Goal: Task Accomplishment & Management: Complete application form

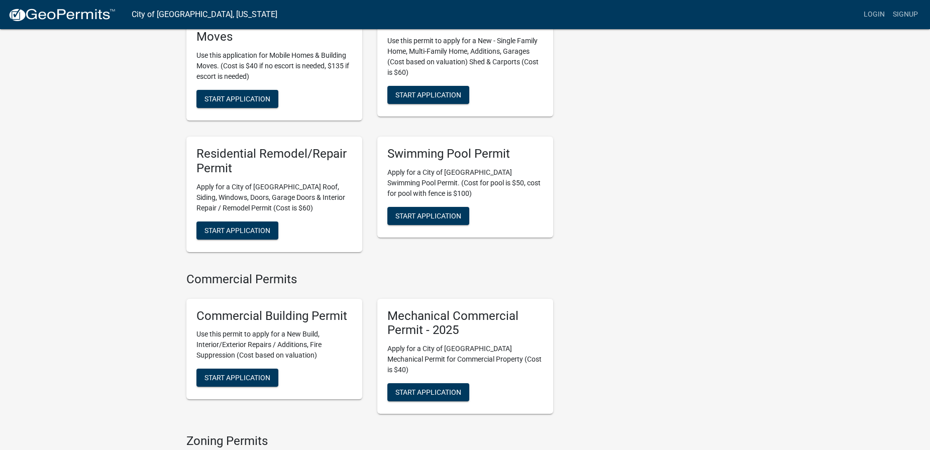
scroll to position [452, 0]
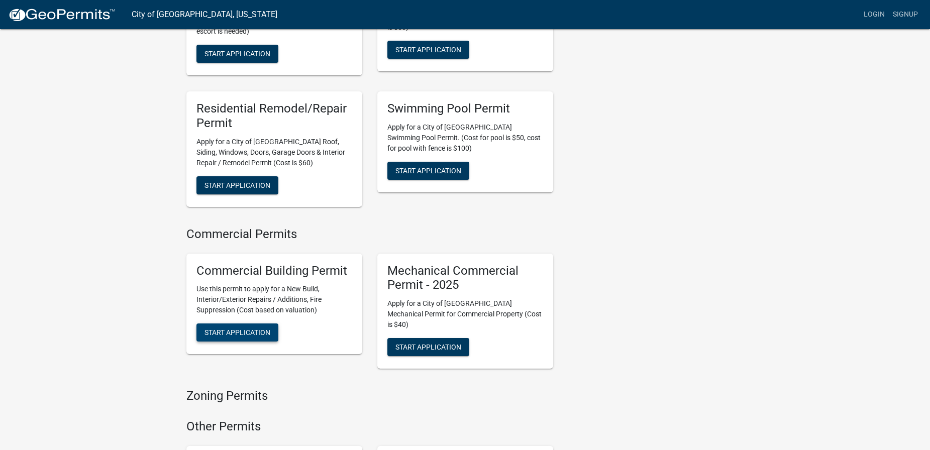
click at [238, 329] on span "Start Application" at bounding box center [238, 333] width 66 height 8
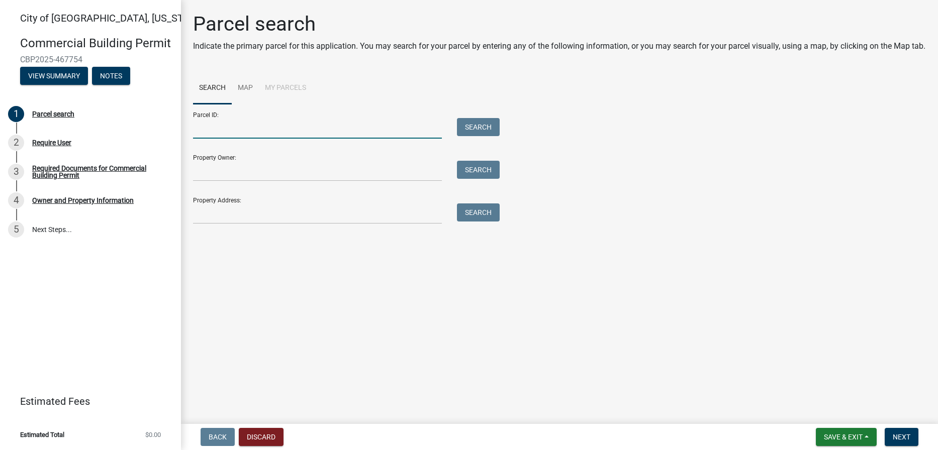
click at [248, 131] on input "Parcel ID:" at bounding box center [317, 128] width 249 height 21
click at [245, 86] on link "Map" at bounding box center [245, 88] width 27 height 32
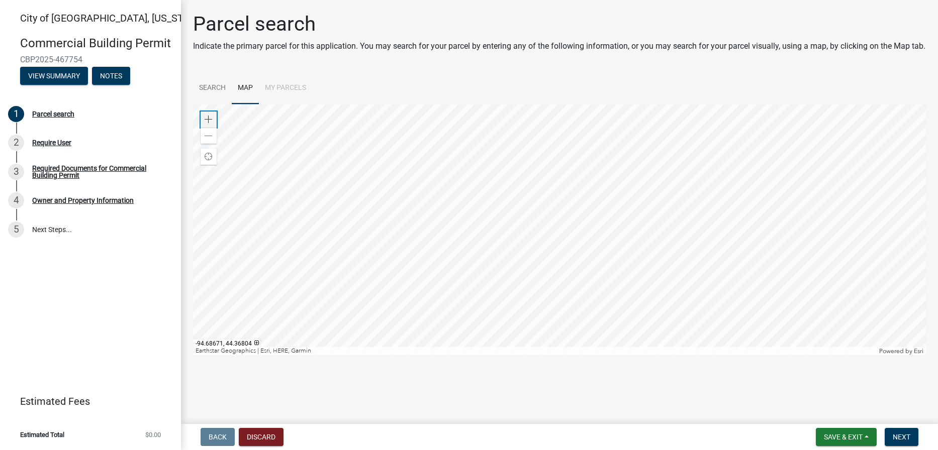
click at [206, 117] on span at bounding box center [209, 120] width 8 height 8
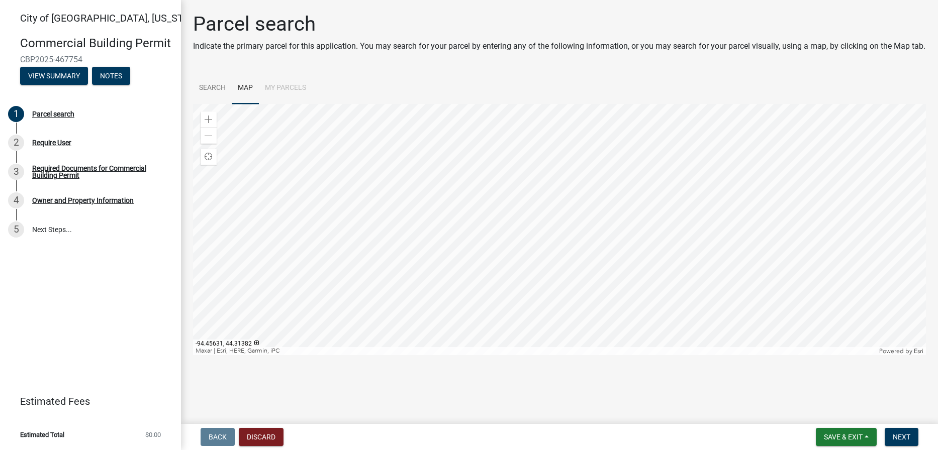
click at [387, 130] on div at bounding box center [559, 229] width 733 height 251
click at [459, 258] on div at bounding box center [559, 229] width 733 height 251
click at [458, 255] on div at bounding box center [559, 229] width 733 height 251
click at [486, 220] on div at bounding box center [559, 229] width 733 height 251
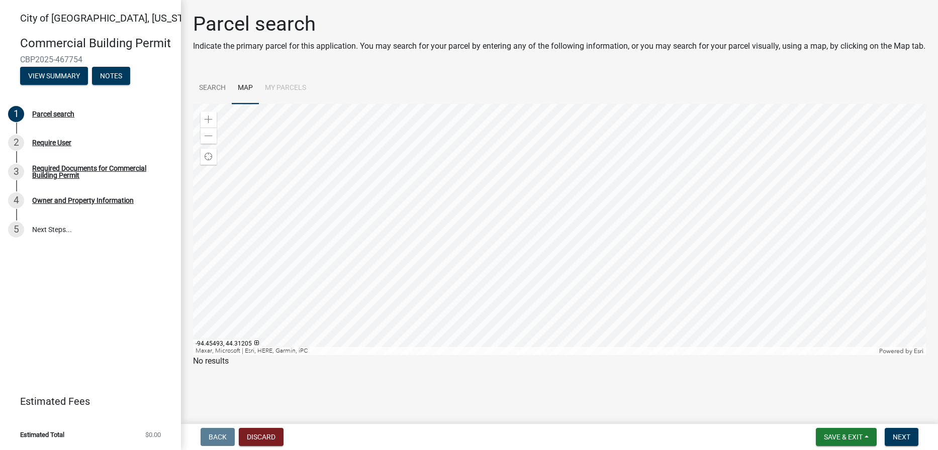
click at [486, 220] on div at bounding box center [559, 229] width 733 height 251
click at [541, 241] on div at bounding box center [559, 229] width 733 height 251
click at [252, 436] on button "Discard" at bounding box center [261, 437] width 45 height 18
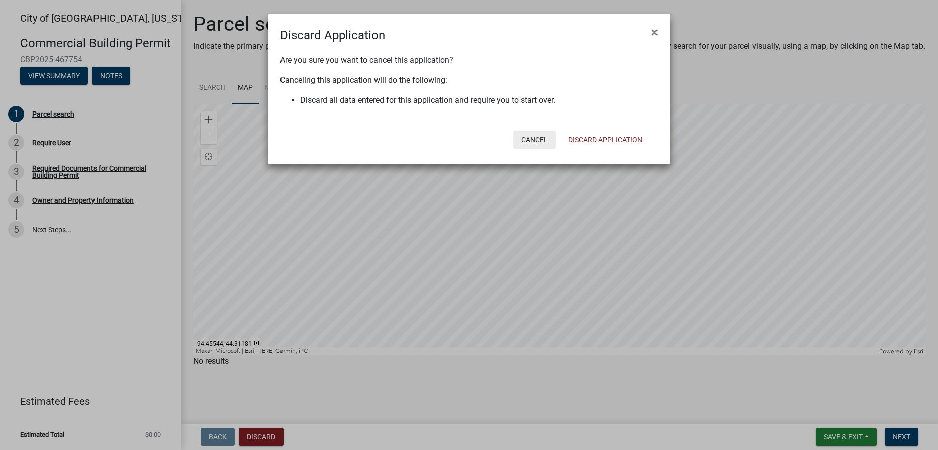
click at [540, 143] on button "Cancel" at bounding box center [534, 140] width 43 height 18
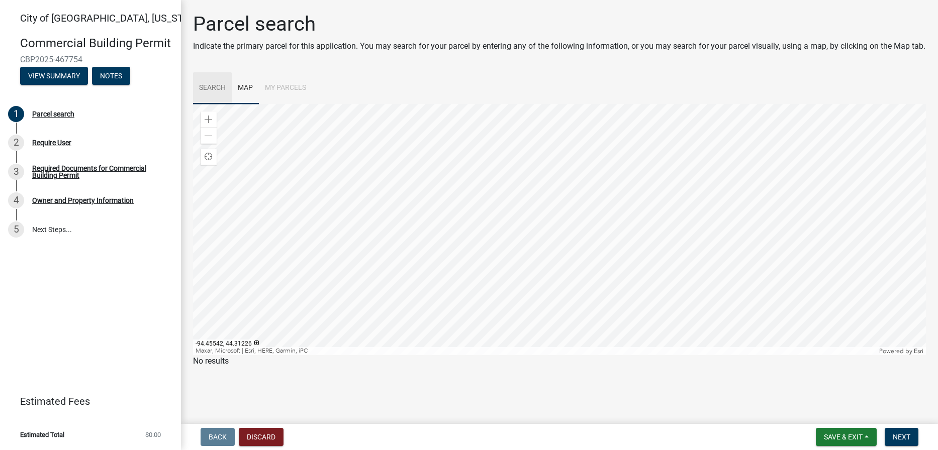
click at [212, 91] on link "Search" at bounding box center [212, 88] width 39 height 32
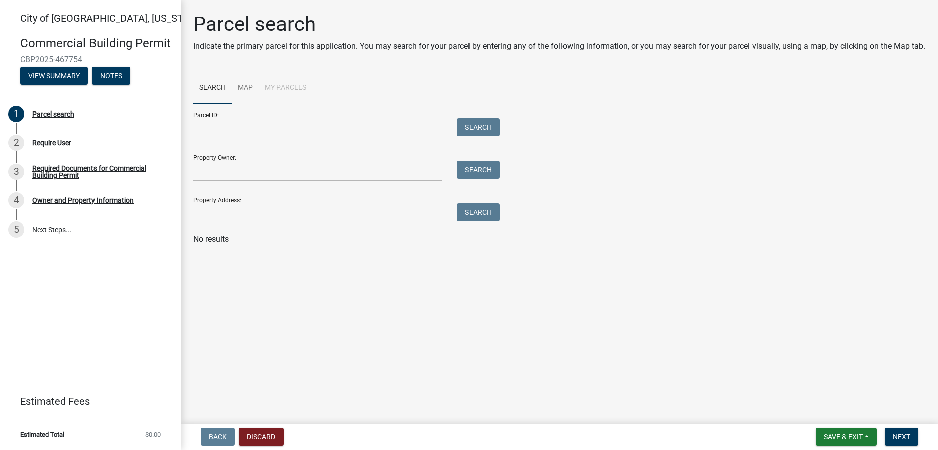
click at [269, 88] on li "My Parcels" at bounding box center [285, 88] width 53 height 32
click at [238, 211] on input "Property Address:" at bounding box center [317, 214] width 249 height 21
type input "[STREET_ADDRESS]"
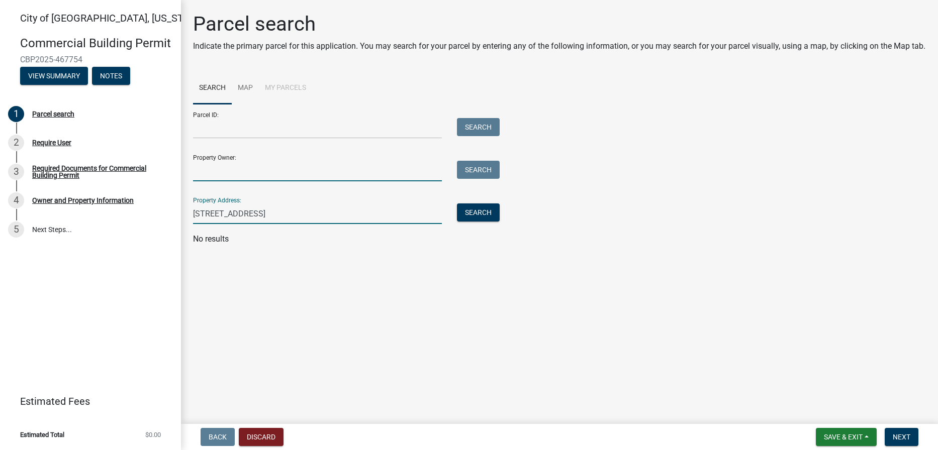
click at [238, 178] on input "Property Owner:" at bounding box center [317, 171] width 249 height 21
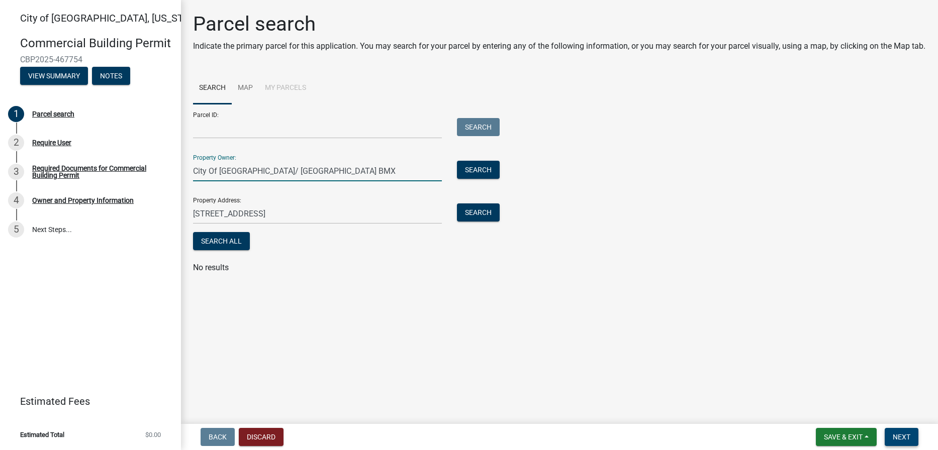
type input "City Of [GEOGRAPHIC_DATA]/ [GEOGRAPHIC_DATA] BMX"
click at [894, 441] on span "Next" at bounding box center [902, 437] width 18 height 8
click at [221, 235] on button "Search All" at bounding box center [221, 241] width 57 height 18
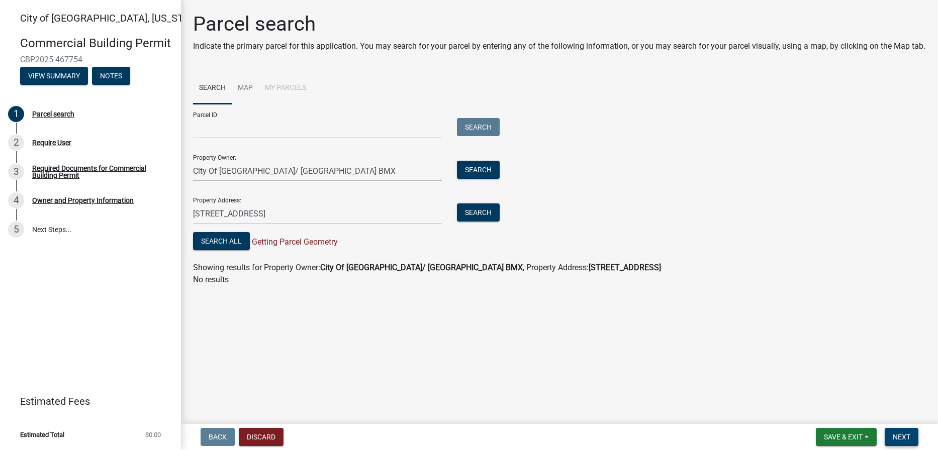
click at [902, 438] on span "Next" at bounding box center [902, 437] width 18 height 8
click at [894, 431] on button "Next" at bounding box center [902, 437] width 34 height 18
click at [302, 300] on main "Parcel search Indicate the primary parcel for this application. You may search …" at bounding box center [559, 210] width 757 height 420
click at [909, 436] on span "Next" at bounding box center [902, 437] width 18 height 8
click at [60, 140] on div "Require User" at bounding box center [51, 142] width 39 height 7
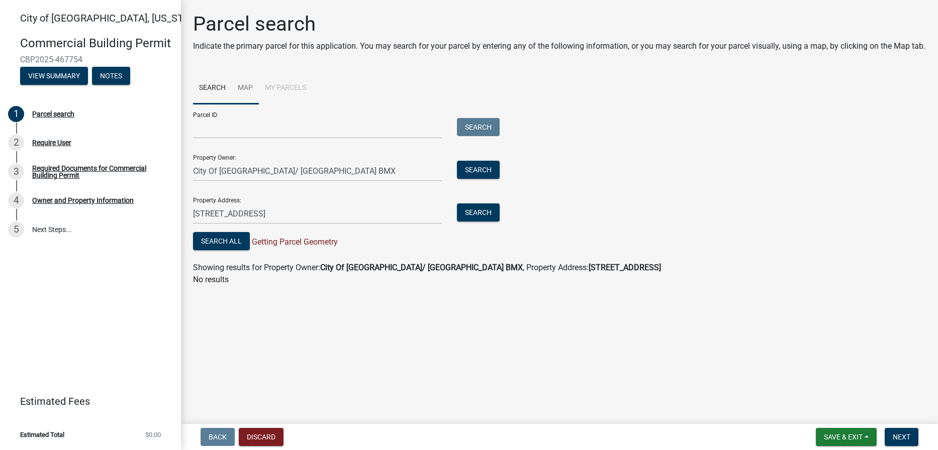
click at [247, 84] on link "Map" at bounding box center [245, 88] width 27 height 32
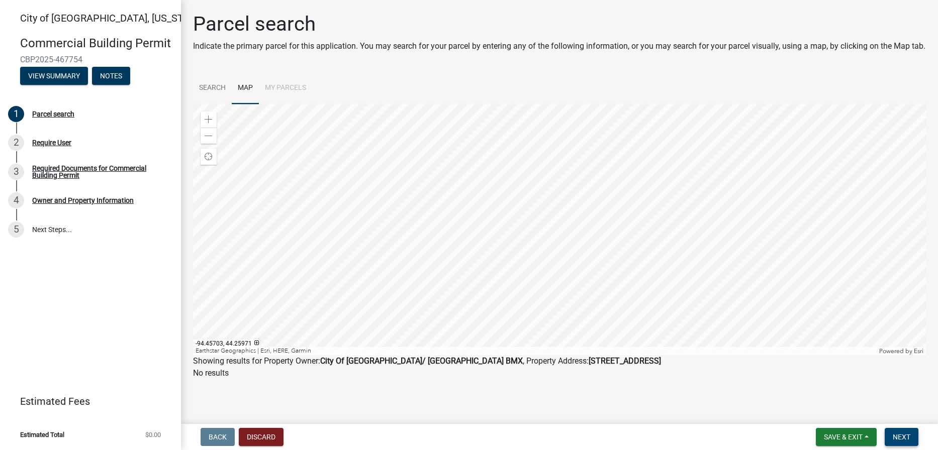
click at [905, 436] on span "Next" at bounding box center [902, 437] width 18 height 8
click at [208, 86] on link "Search" at bounding box center [212, 88] width 39 height 32
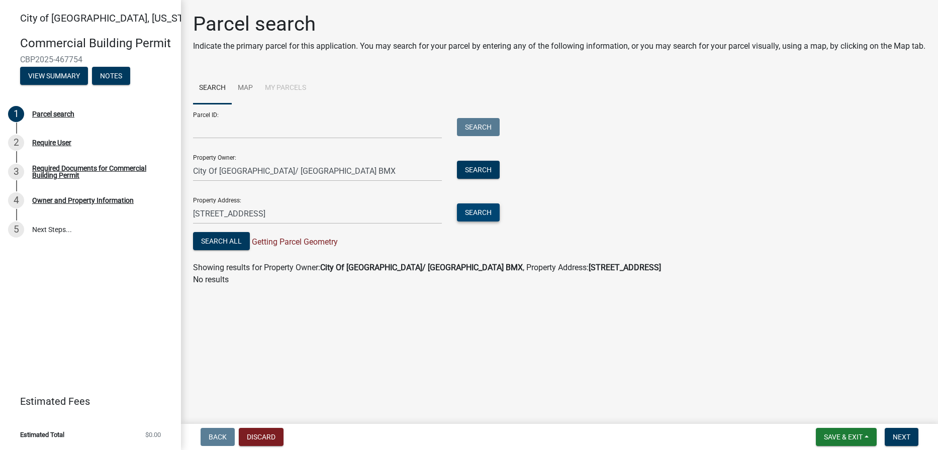
click at [475, 214] on button "Search" at bounding box center [478, 213] width 43 height 18
click at [236, 244] on button "Search All" at bounding box center [221, 241] width 57 height 18
click at [251, 84] on link "Map" at bounding box center [245, 88] width 27 height 32
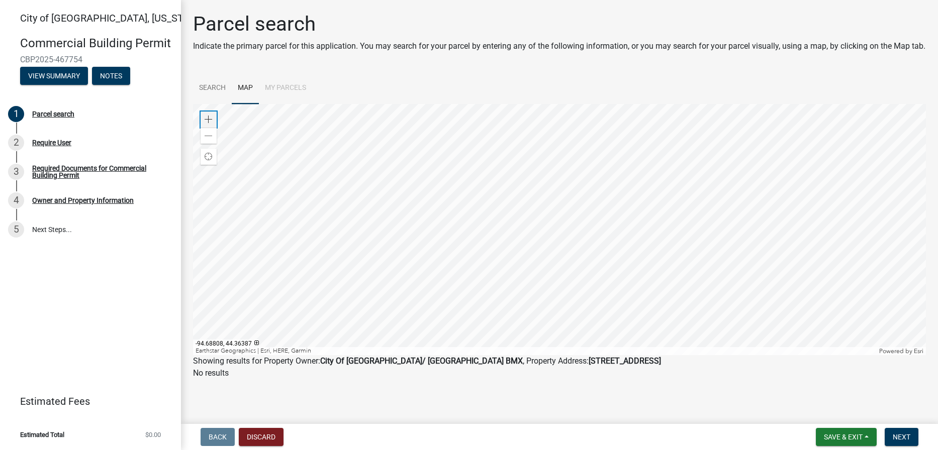
click at [210, 120] on span at bounding box center [209, 120] width 8 height 8
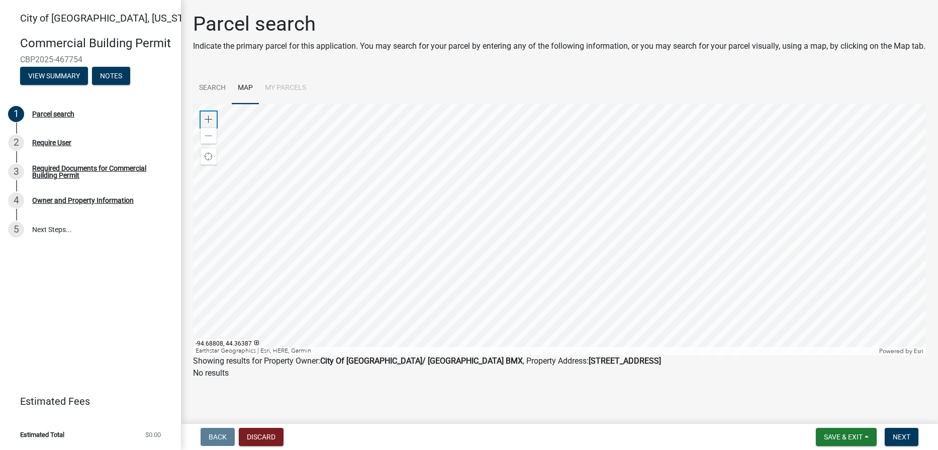
click at [210, 120] on span at bounding box center [209, 120] width 8 height 8
click at [412, 125] on div at bounding box center [559, 229] width 733 height 251
click at [421, 123] on div at bounding box center [559, 229] width 733 height 251
click at [437, 206] on div at bounding box center [559, 229] width 733 height 251
click at [494, 240] on div at bounding box center [559, 229] width 733 height 251
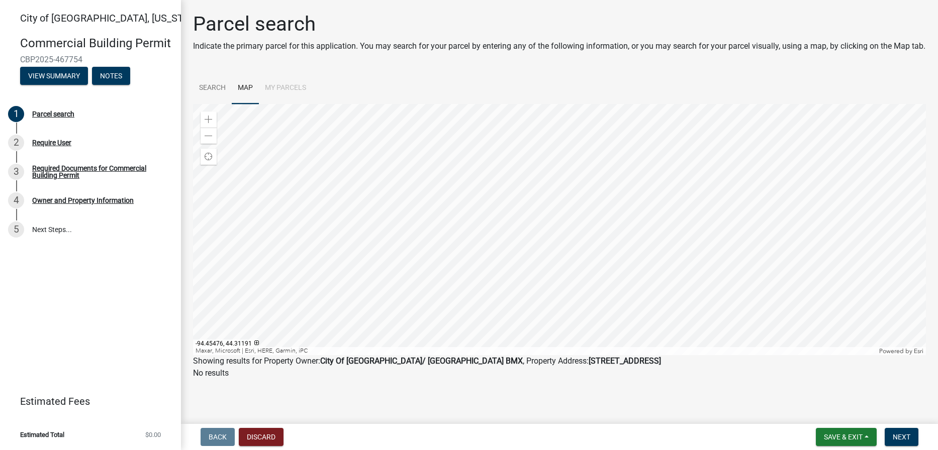
click at [494, 240] on div at bounding box center [559, 229] width 733 height 251
click at [495, 239] on div at bounding box center [559, 229] width 733 height 251
click at [838, 434] on span "Save & Exit" at bounding box center [843, 437] width 39 height 8
click at [828, 410] on button "Save & Exit" at bounding box center [836, 411] width 80 height 24
